Goal: Download file/media

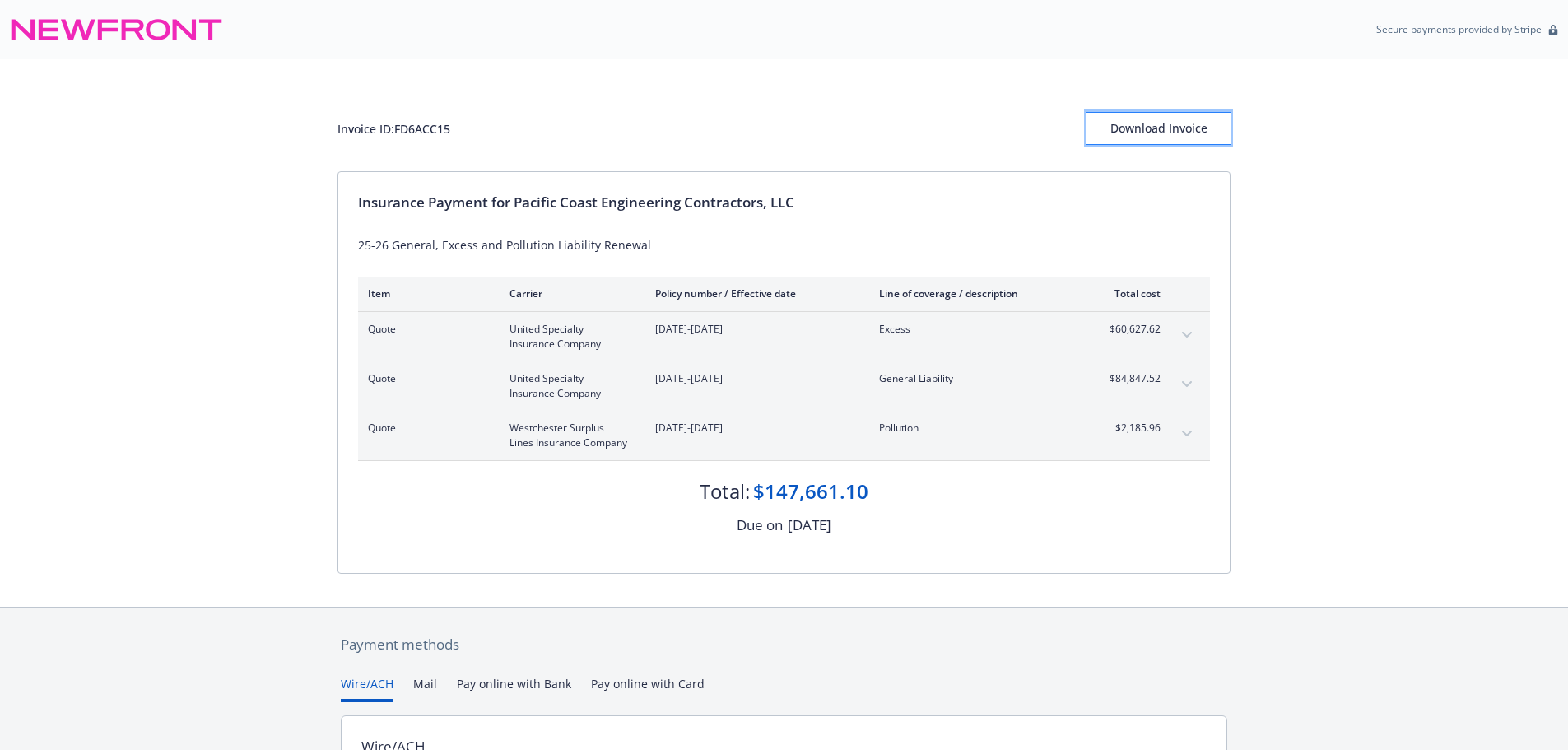
click at [1186, 125] on div "Download Invoice" at bounding box center [1158, 129] width 144 height 32
